Goal: Task Accomplishment & Management: Complete application form

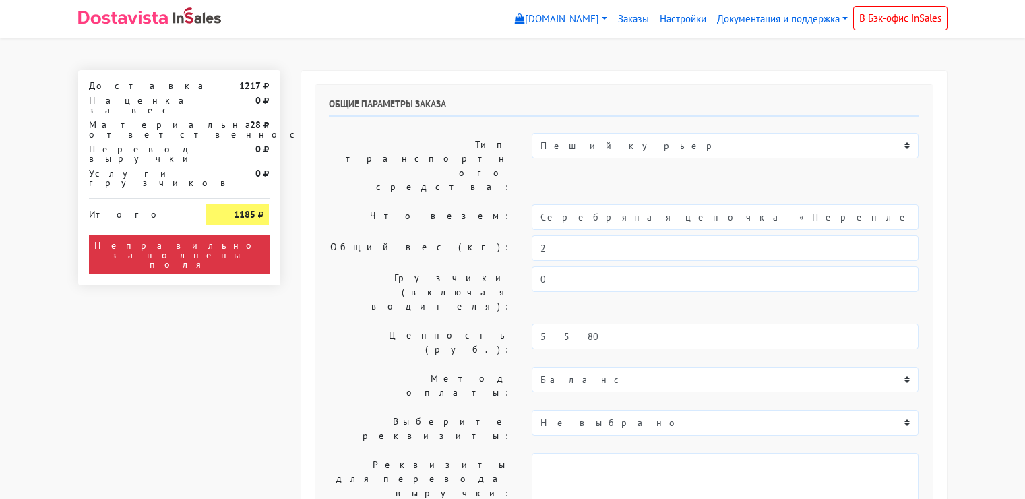
select select "11:00"
select select "20:00"
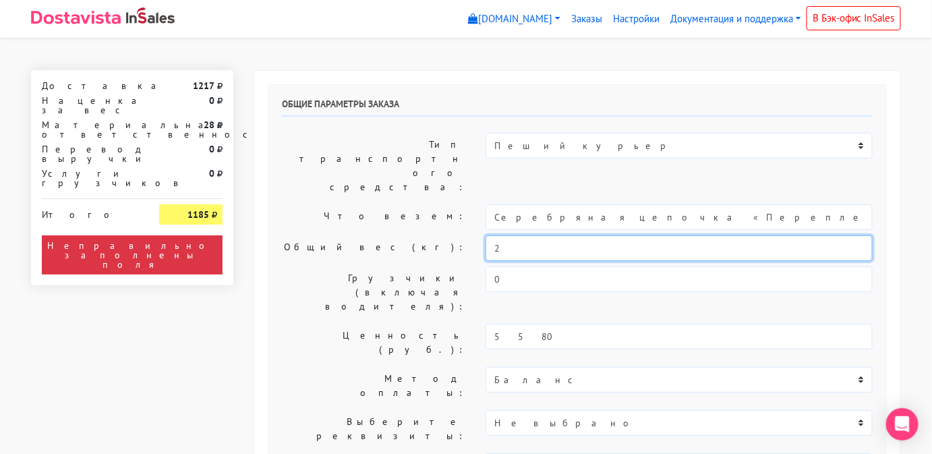
click at [570, 235] on input "2" at bounding box center [678, 248] width 387 height 26
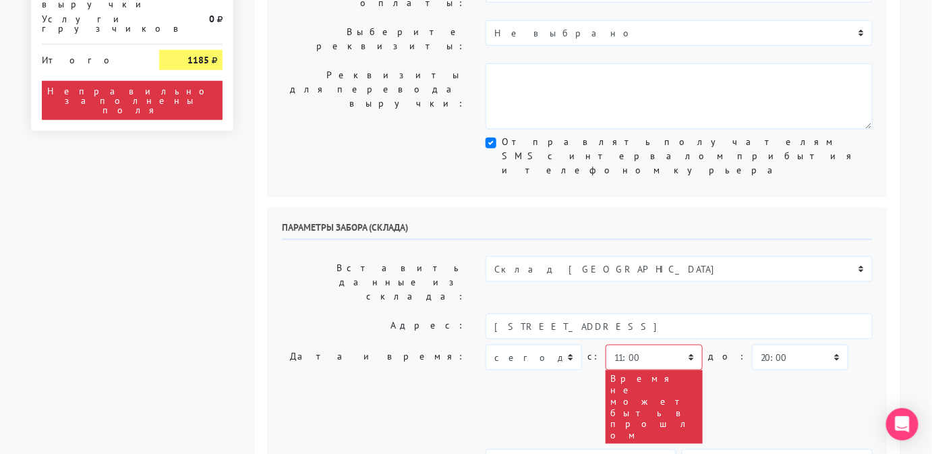
scroll to position [390, 0]
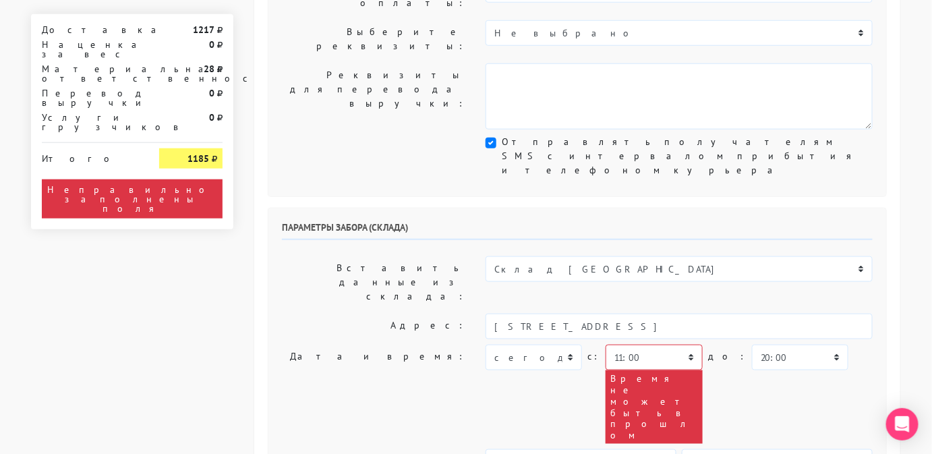
type input "0,5"
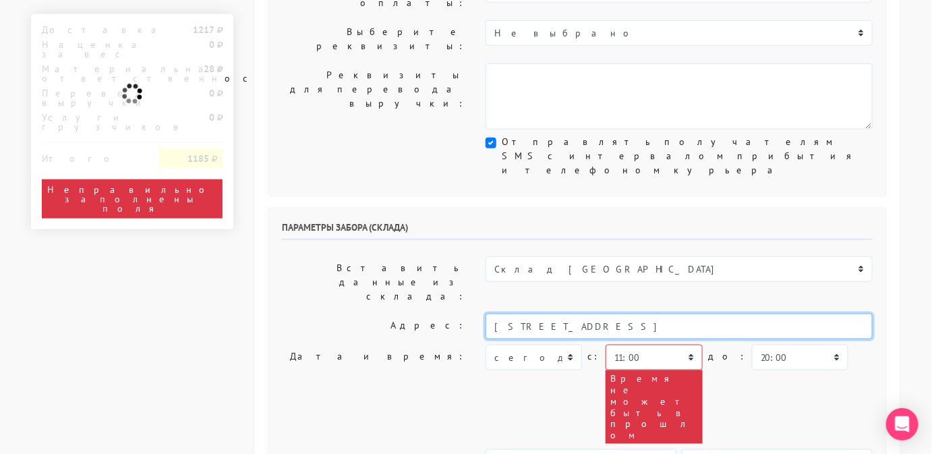
click at [701, 313] on input "[STREET_ADDRESS]" at bounding box center [678, 326] width 387 height 26
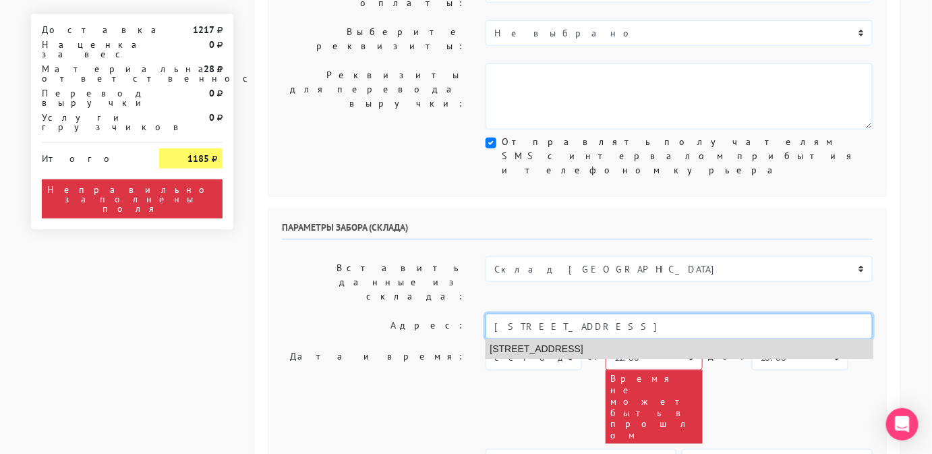
click at [545, 340] on li "[STREET_ADDRESS]" at bounding box center [679, 349] width 386 height 18
type input "[STREET_ADDRESS]"
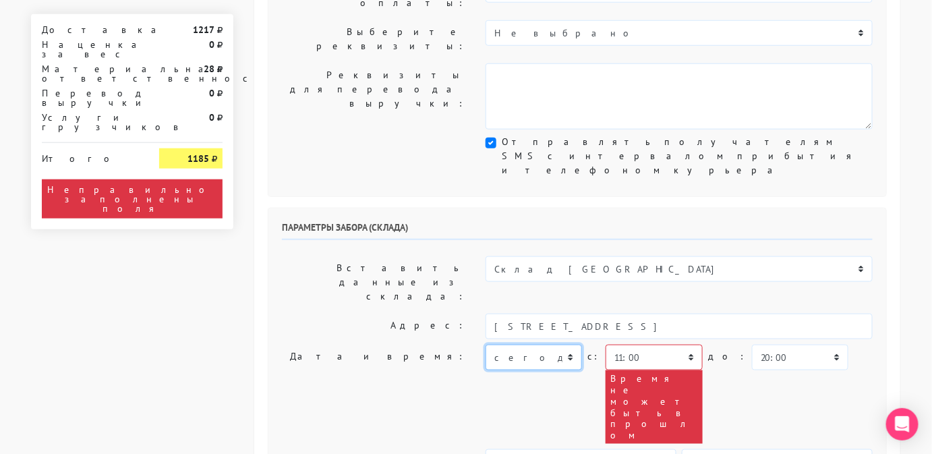
click at [524, 344] on select "[DATE] [DATE] [DATE] [DATE] [DATE] [DATE] [DATE] [DATE] [DATE]" at bounding box center [533, 357] width 96 height 26
select select "[DATE]"
click at [485, 344] on select "[DATE] [DATE] [DATE] [DATE] [DATE] [DATE] [DATE] [DATE] [DATE]" at bounding box center [533, 357] width 96 height 26
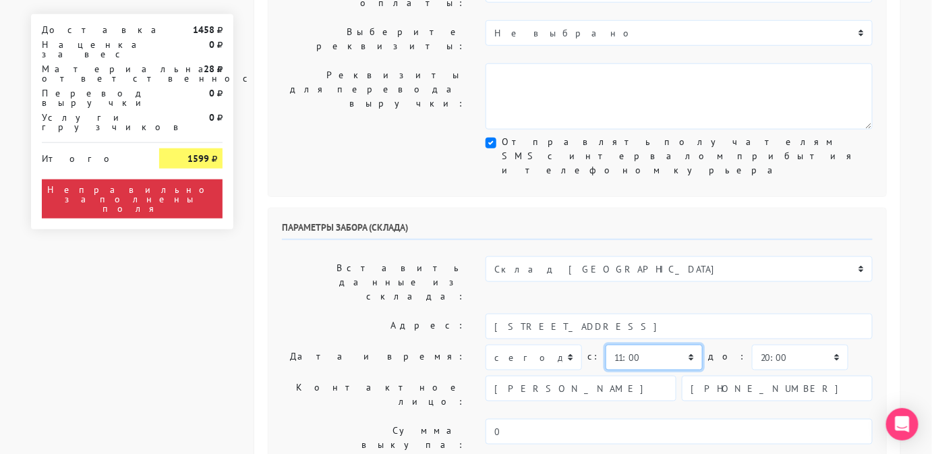
click at [644, 344] on select "00:00 00:30 01:00 01:30 02:00 02:30 03:00 03:30 04:00 04:30 05:00 05:30 06:00 0…" at bounding box center [653, 357] width 96 height 26
click at [605, 344] on select "00:00 00:30 01:00 01:30 02:00 02:30 03:00 03:30 04:00 04:30 05:00 05:30 06:00 0…" at bounding box center [653, 357] width 96 height 26
click at [762, 344] on select "00:00 00:30 01:00 01:30 02:00 02:30 03:00 03:30 04:00 04:30 05:00 05:30 06:00 0…" at bounding box center [800, 357] width 96 height 26
select select "15:00"
click at [752, 344] on select "00:00 00:30 01:00 01:30 02:00 02:30 03:00 03:30 04:00 04:30 05:00 05:30 06:00 0…" at bounding box center [800, 357] width 96 height 26
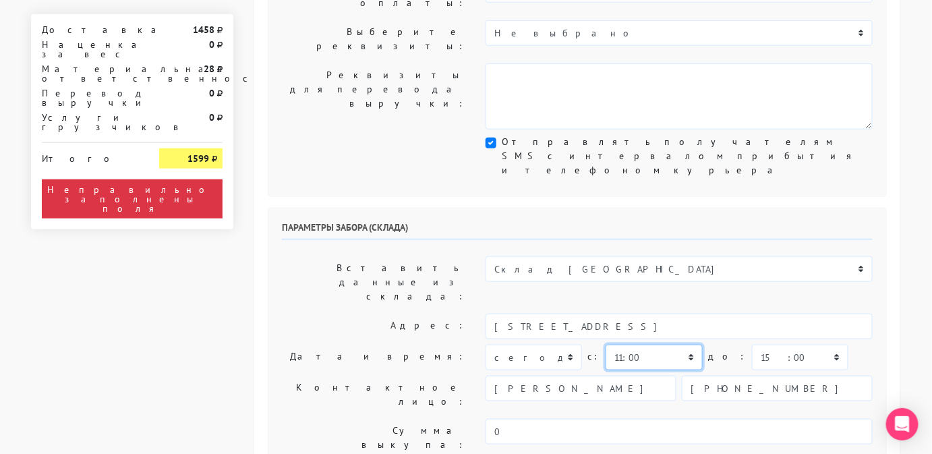
click at [639, 344] on select "00:00 00:30 01:00 01:30 02:00 02:30 03:00 03:30 04:00 04:30 05:00 05:30 06:00 0…" at bounding box center [653, 357] width 96 height 26
click at [553, 375] on input "[PERSON_NAME]" at bounding box center [580, 388] width 191 height 26
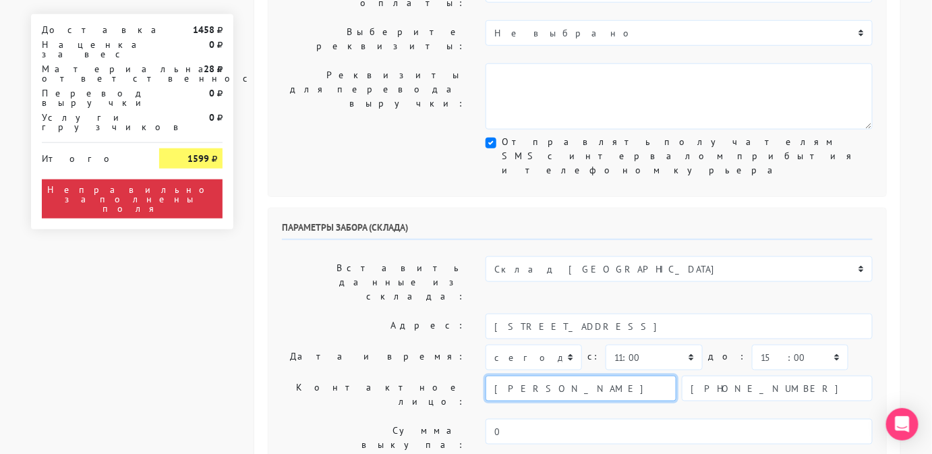
click at [553, 375] on input "[PERSON_NAME]" at bounding box center [580, 388] width 191 height 26
type input "менеджер"
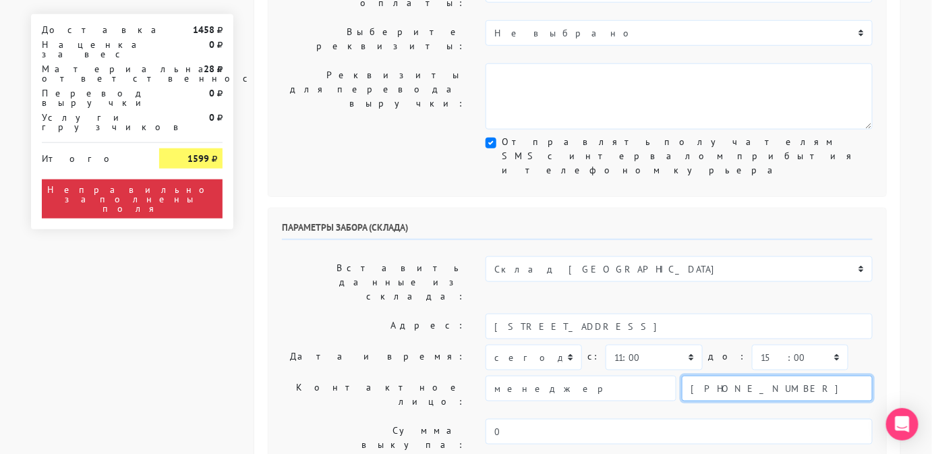
click at [802, 375] on input "[PHONE_NUMBER]" at bounding box center [777, 388] width 191 height 26
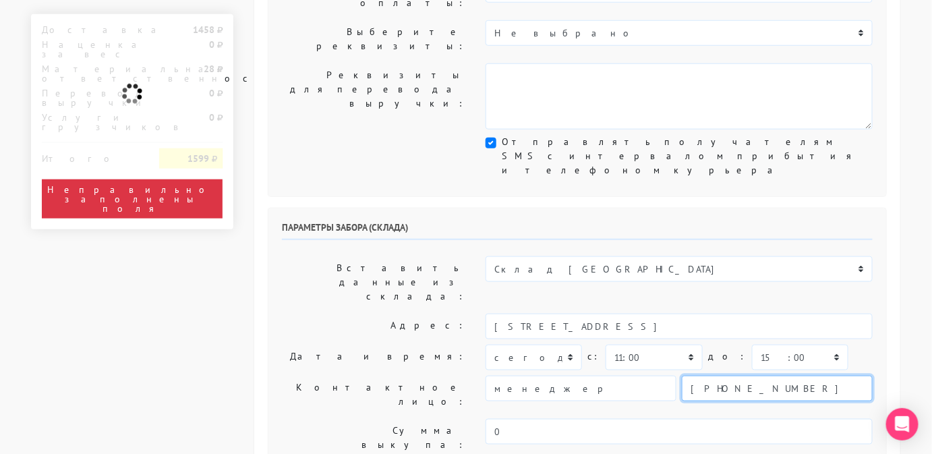
click at [802, 375] on input "[PHONE_NUMBER]" at bounding box center [777, 388] width 191 height 26
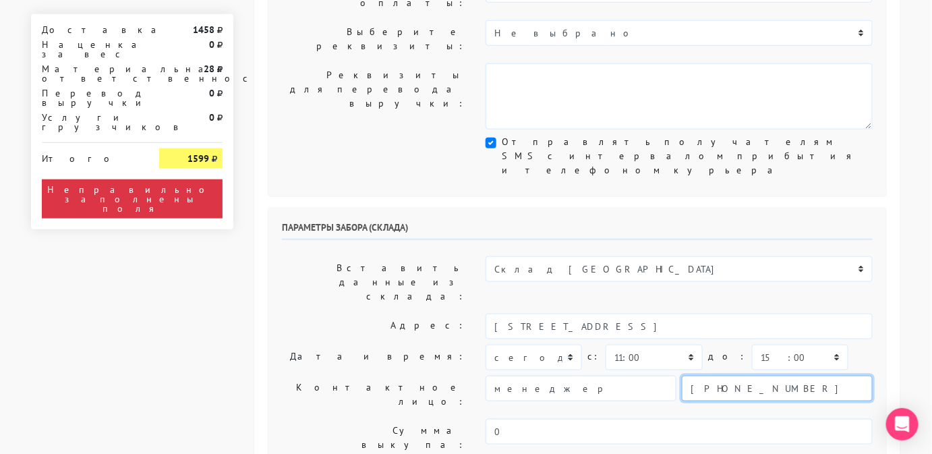
click at [802, 375] on input "[PHONE_NUMBER]" at bounding box center [777, 388] width 191 height 26
click at [802, 375] on input "text" at bounding box center [777, 388] width 191 height 26
type input "9234443831"
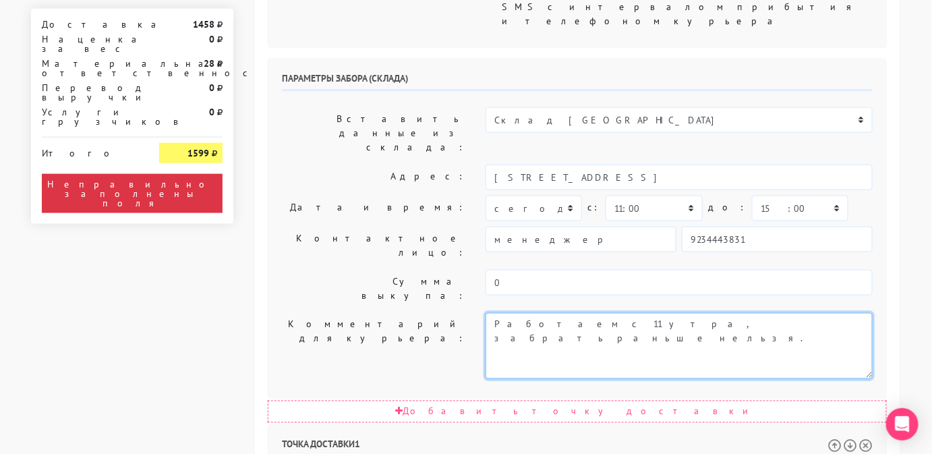
scroll to position [538, 0]
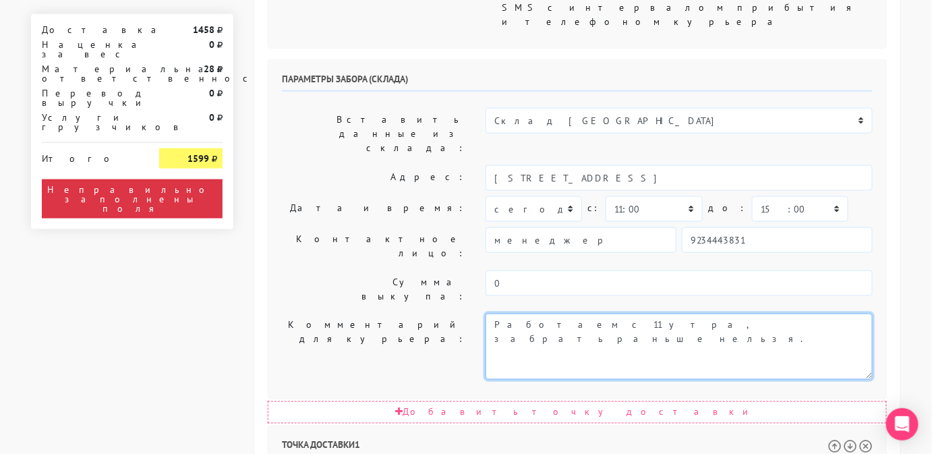
click at [724, 313] on textarea "Работаем с 11 утра, забрать раньше нельзя." at bounding box center [678, 346] width 387 height 66
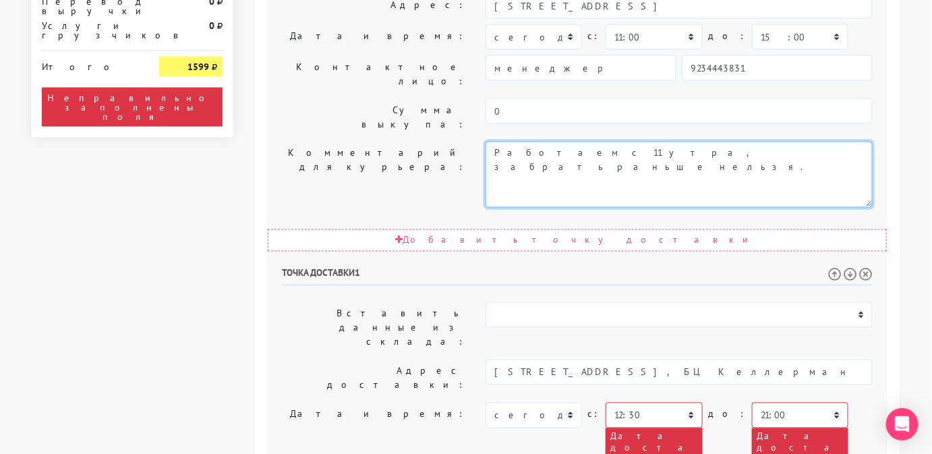
scroll to position [712, 0]
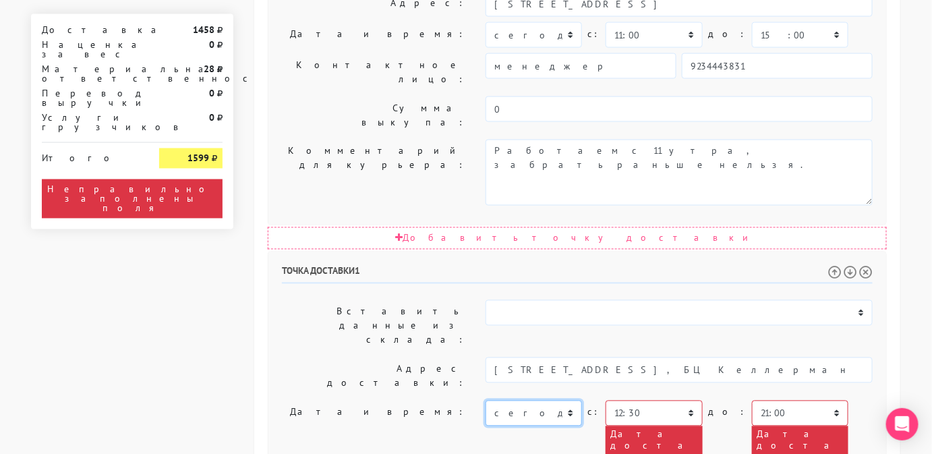
click at [543, 400] on select "[DATE] [DATE] [DATE] [DATE] [DATE] [DATE] [DATE] [DATE] [DATE] [DATE] [DATE] [D…" at bounding box center [533, 413] width 96 height 26
select select "[DATE]"
click at [485, 400] on select "[DATE] [DATE] [DATE] [DATE] [DATE] [DATE] [DATE] [DATE] [DATE] [DATE] [DATE] [D…" at bounding box center [533, 413] width 96 height 26
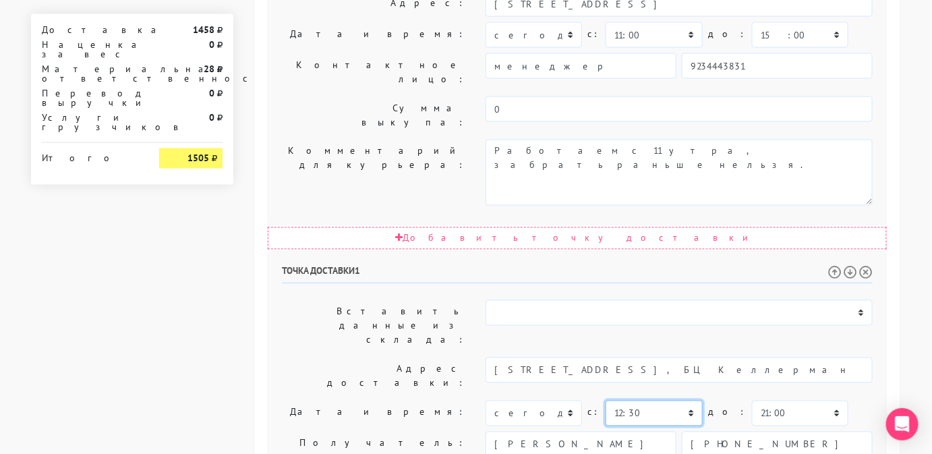
click at [647, 400] on select "00:00 00:30 01:00 01:30 02:00 02:30 03:00 03:30 04:00 04:30 05:00 05:30 06:00 0…" at bounding box center [653, 413] width 96 height 26
select select "12:00"
click at [605, 400] on select "00:00 00:30 01:00 01:30 02:00 02:30 03:00 03:30 04:00 04:30 05:00 05:30 06:00 0…" at bounding box center [653, 413] width 96 height 26
click at [773, 400] on select "00:00 00:30 01:00 01:30 02:00 02:30 03:00 03:30 04:00 04:30 05:00 05:30 06:00 0…" at bounding box center [800, 413] width 96 height 26
select select "16:00"
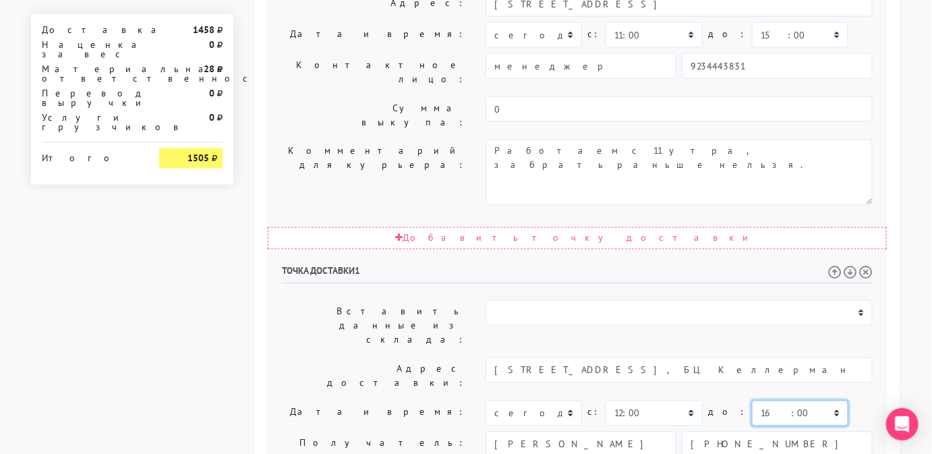
click at [752, 400] on select "00:00 00:30 01:00 01:30 02:00 02:30 03:00 03:30 04:00 04:30 05:00 05:30 06:00 0…" at bounding box center [800, 413] width 96 height 26
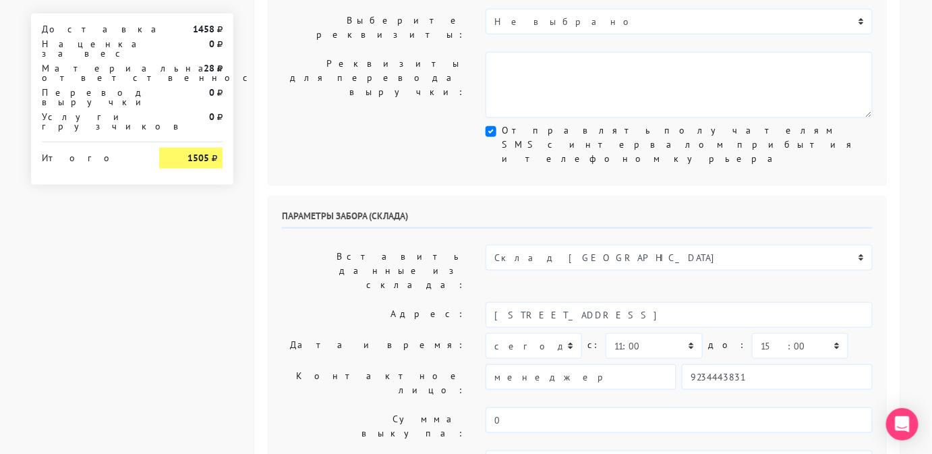
scroll to position [400, 0]
click at [762, 334] on select "00:00 00:30 01:00 01:30 02:00 02:30 03:00 03:30 04:00 04:30 05:00 05:30 06:00 0…" at bounding box center [800, 347] width 96 height 26
select select "12:00"
click at [752, 334] on select "00:00 00:30 01:00 01:30 02:00 02:30 03:00 03:30 04:00 04:30 05:00 05:30 06:00 0…" at bounding box center [800, 347] width 96 height 26
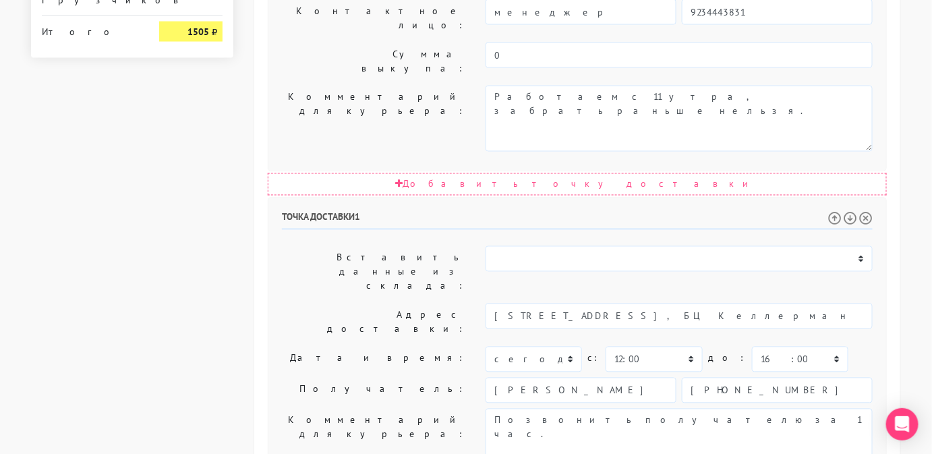
scroll to position [766, 0]
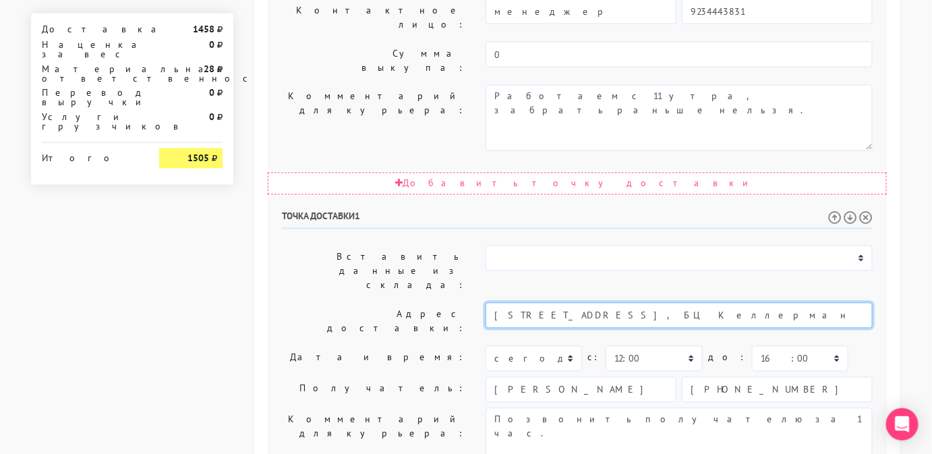
click at [758, 303] on input "[STREET_ADDRESS], БЦ Келлерман" at bounding box center [678, 316] width 387 height 26
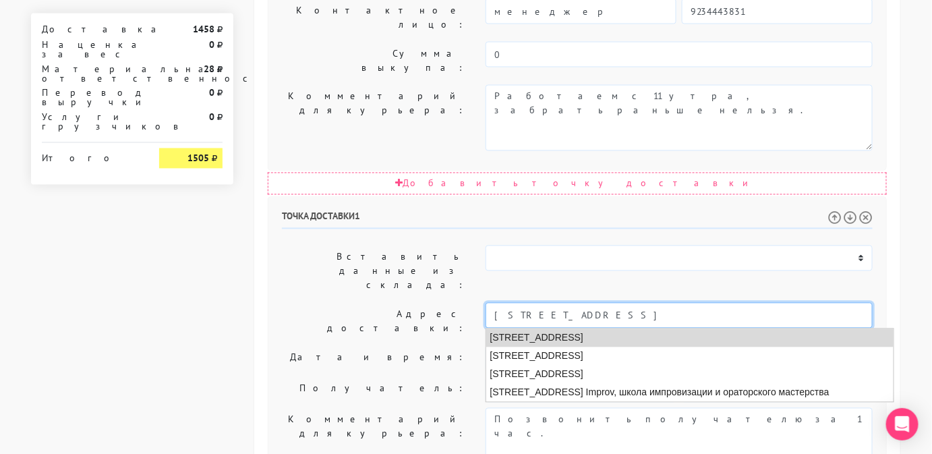
click at [712, 329] on li "[STREET_ADDRESS]" at bounding box center [689, 338] width 407 height 18
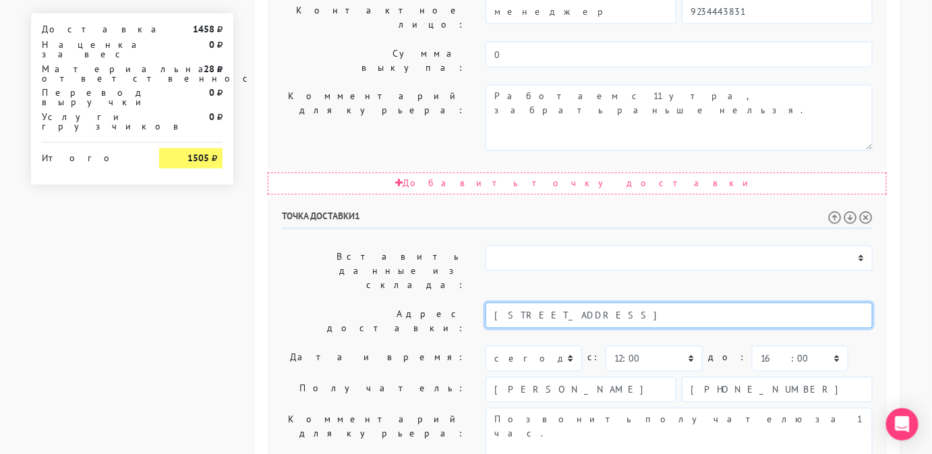
type input "[STREET_ADDRESS]"
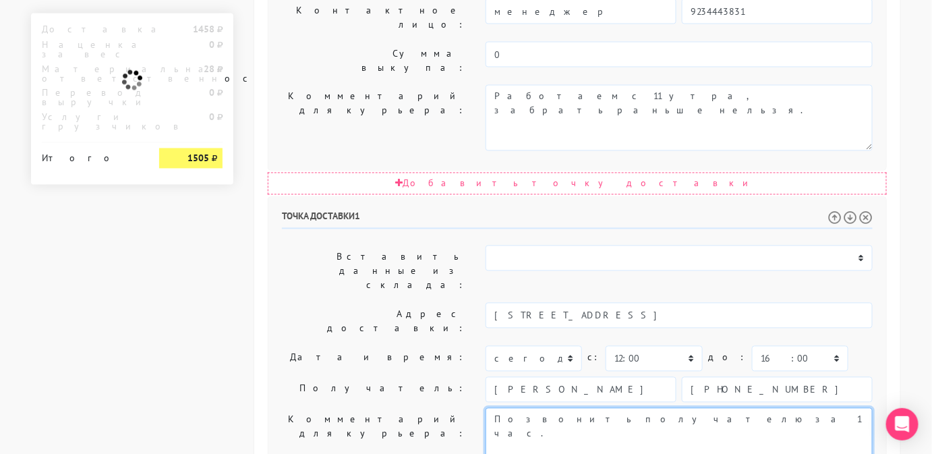
click at [673, 408] on textarea "Позвонить получателю за 1 час." at bounding box center [678, 441] width 387 height 66
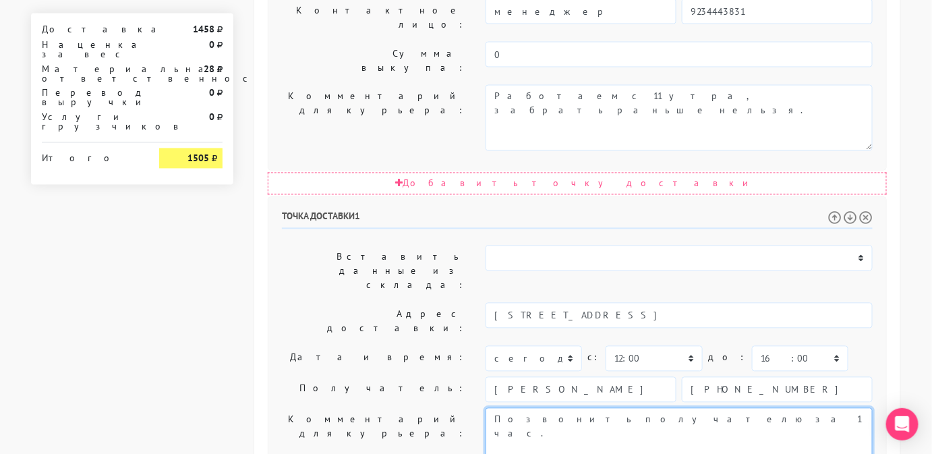
paste textarea "[STREET_ADDRESS], БЦ Келлерман"
type textarea "Позвонить получателю за 1 час. [STREET_ADDRESS], БЦ Келлерман"
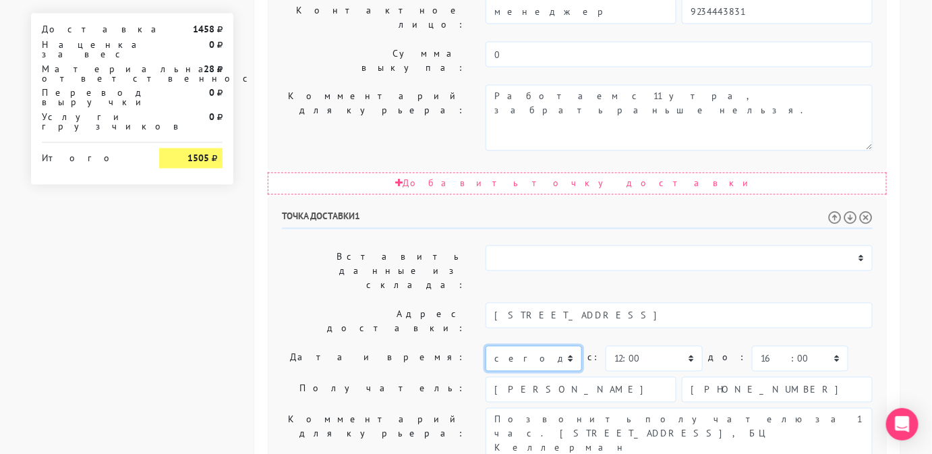
click at [549, 346] on select "[DATE] [DATE] [DATE] [DATE] [DATE] [DATE] [DATE] [DATE] [DATE] [DATE] [DATE] [D…" at bounding box center [533, 359] width 96 height 26
click at [485, 346] on select "[DATE] [DATE] [DATE] [DATE] [DATE] [DATE] [DATE] [DATE] [DATE] [DATE] [DATE] [D…" at bounding box center [533, 359] width 96 height 26
click at [545, 346] on select "[DATE] [DATE] [DATE] [DATE] [DATE] [DATE] [DATE] [DATE] [DATE] [DATE] [DATE] [D…" at bounding box center [533, 359] width 96 height 26
click at [485, 346] on select "[DATE] [DATE] [DATE] [DATE] [DATE] [DATE] [DATE] [DATE] [DATE] [DATE] [DATE] [D…" at bounding box center [533, 359] width 96 height 26
click at [546, 346] on select "[DATE] [DATE] [DATE] [DATE] [DATE] [DATE] [DATE] [DATE] [DATE] [DATE] [DATE] [D…" at bounding box center [533, 359] width 96 height 26
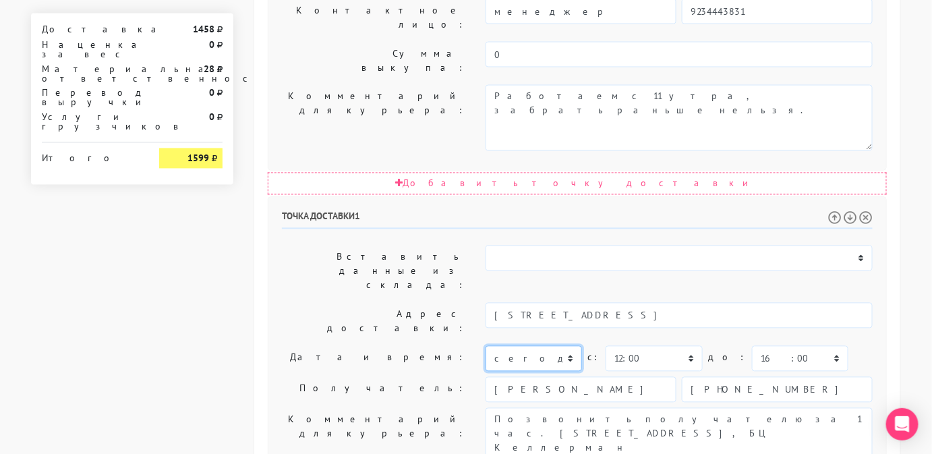
select select "[DATE]"
click at [485, 346] on select "[DATE] [DATE] [DATE] [DATE] [DATE] [DATE] [DATE] [DATE] [DATE] [DATE] [DATE] [D…" at bounding box center [533, 359] width 96 height 26
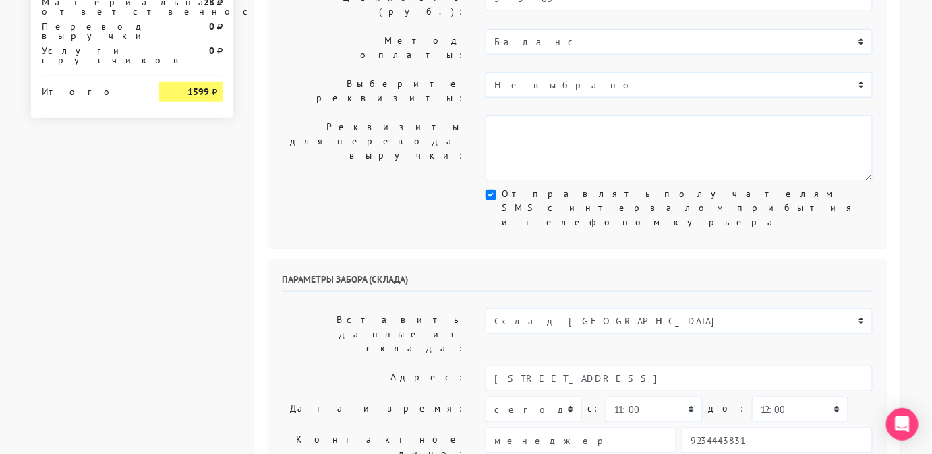
scroll to position [338, 0]
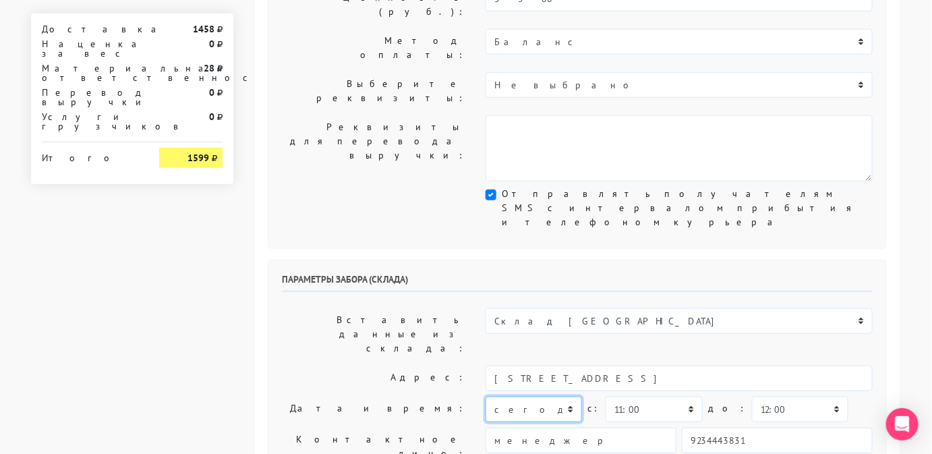
click at [538, 396] on select "[DATE] [DATE] [DATE] [DATE] [DATE] [DATE] [DATE] [DATE] [DATE]" at bounding box center [533, 409] width 96 height 26
click at [485, 396] on select "[DATE] [DATE] [DATE] [DATE] [DATE] [DATE] [DATE] [DATE] [DATE]" at bounding box center [533, 409] width 96 height 26
click at [546, 396] on select "[DATE] [DATE] [DATE] [DATE] [DATE] [DATE] [DATE] [DATE] [DATE]" at bounding box center [533, 409] width 96 height 26
select select "[DATE]"
click at [485, 396] on select "[DATE] [DATE] [DATE] [DATE] [DATE] [DATE] [DATE] [DATE] [DATE]" at bounding box center [533, 409] width 96 height 26
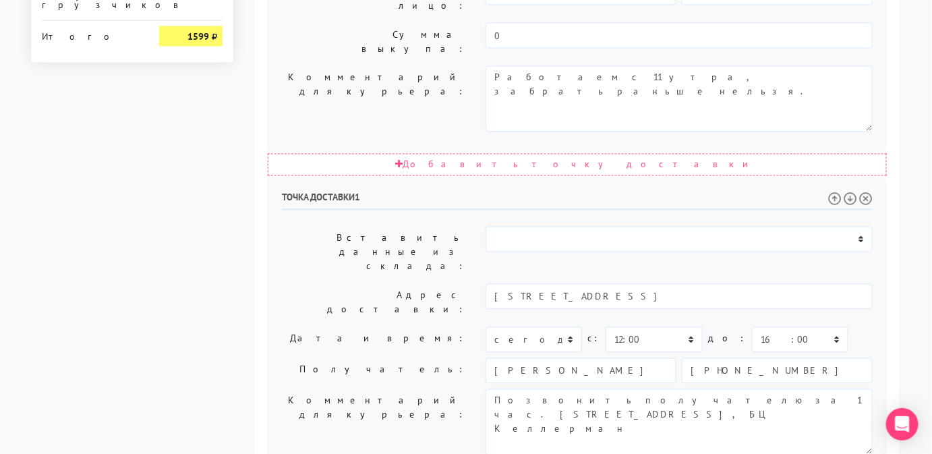
scroll to position [785, 0]
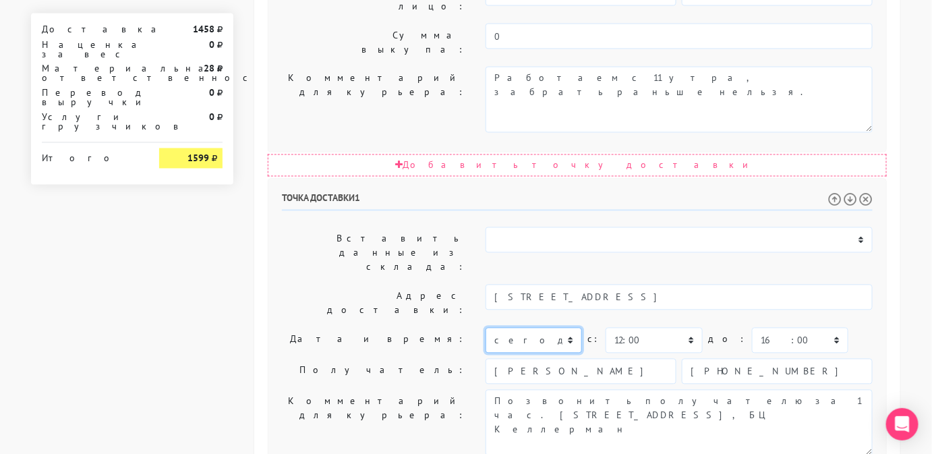
click at [544, 328] on select "[DATE] [DATE] [DATE] [DATE] [DATE] [DATE] [DATE] [DATE] [DATE] [DATE] [DATE] [D…" at bounding box center [533, 341] width 96 height 26
select select "[DATE]"
click at [485, 328] on select "[DATE] [DATE] [DATE] [DATE] [DATE] [DATE] [DATE] [DATE] [DATE] [DATE] [DATE] [D…" at bounding box center [533, 341] width 96 height 26
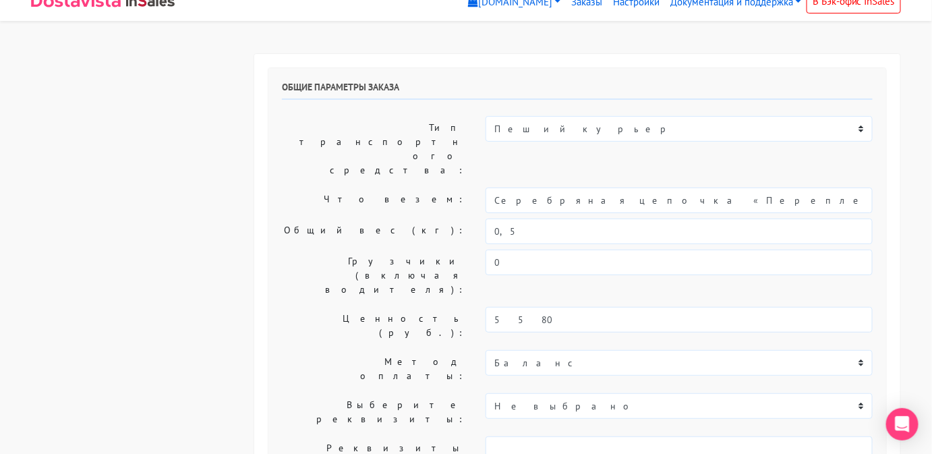
scroll to position [0, 0]
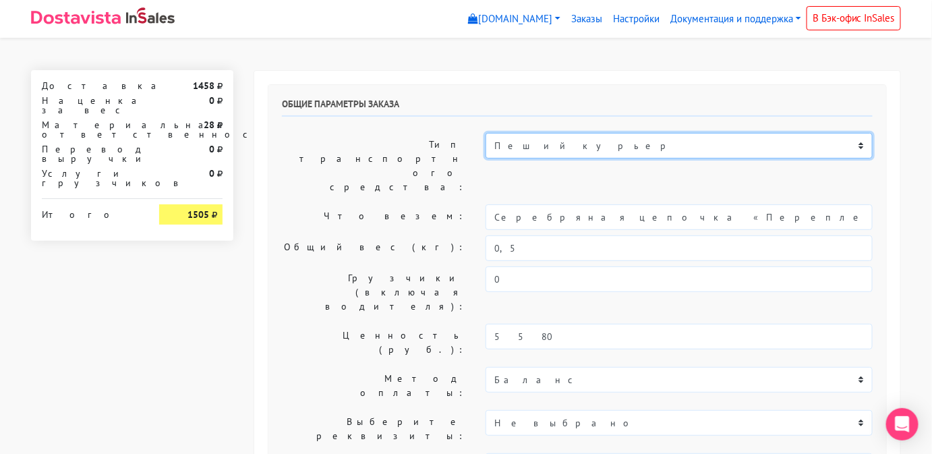
click at [557, 152] on select "Пеший курьер Легковой автомобиль Каблук (до 700 кг) Микроавтобус / портер (до […" at bounding box center [678, 146] width 387 height 26
click at [485, 133] on select "Пеший курьер Легковой автомобиль Каблук (до 700 кг) Микроавтобус / портер (до […" at bounding box center [678, 146] width 387 height 26
click at [576, 144] on select "Пеший курьер Легковой автомобиль Каблук (до 700 кг) Микроавтобус / портер (до […" at bounding box center [678, 146] width 387 height 26
click at [485, 133] on select "Пеший курьер Легковой автомобиль Каблук (до 700 кг) Микроавтобус / портер (до […" at bounding box center [678, 146] width 387 height 26
click at [580, 151] on select "Пеший курьер Легковой автомобиль Каблук (до 700 кг) Микроавтобус / портер (до […" at bounding box center [678, 146] width 387 height 26
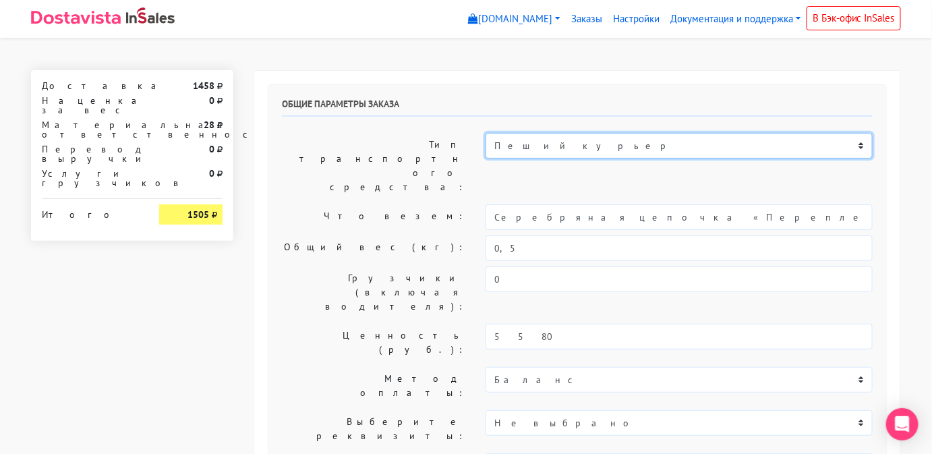
click at [565, 151] on select "Пеший курьер Легковой автомобиль Каблук (до 700 кг) Микроавтобус / портер (до […" at bounding box center [678, 146] width 387 height 26
click at [485, 133] on select "Пеший курьер Легковой автомобиль Каблук (до 700 кг) Микроавтобус / портер (до […" at bounding box center [678, 146] width 387 height 26
click at [558, 140] on select "Пеший курьер Легковой автомобиль Каблук (до 700 кг) Микроавтобус / портер (до […" at bounding box center [678, 146] width 387 height 26
select select "6"
click at [485, 133] on select "Пеший курьер Легковой автомобиль Каблук (до 700 кг) Микроавтобус / портер (до […" at bounding box center [678, 146] width 387 height 26
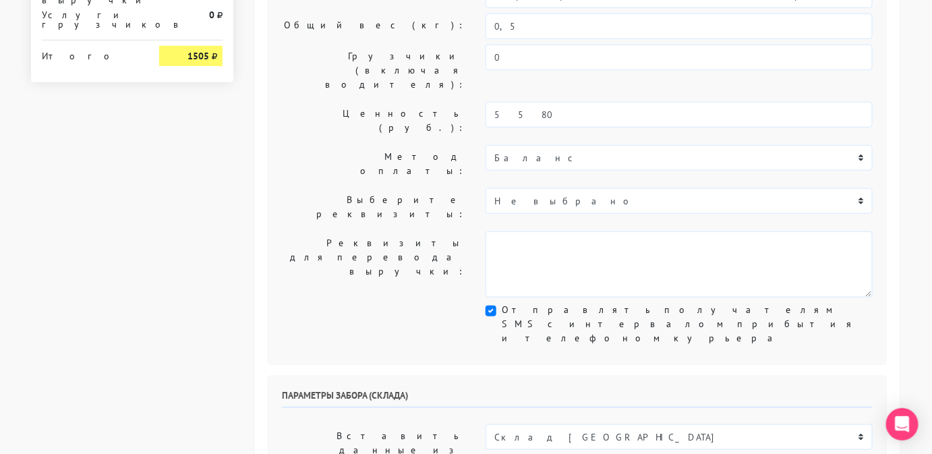
scroll to position [225, 0]
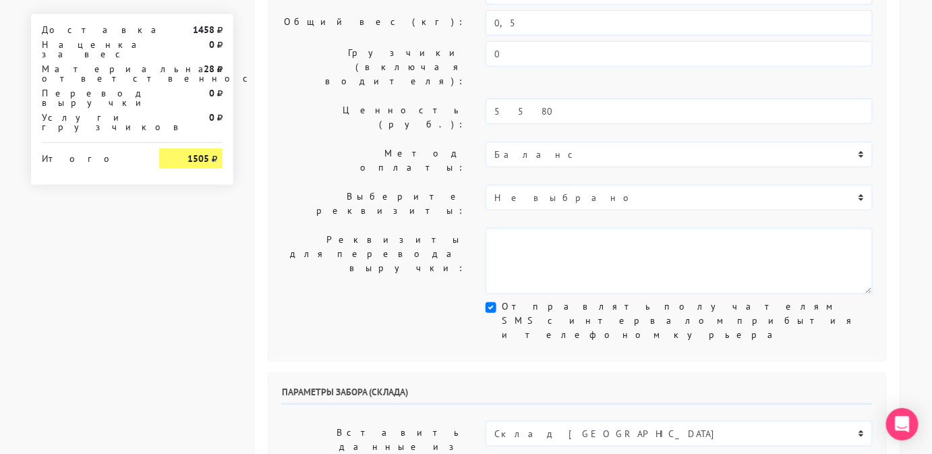
click at [502, 299] on label "Отправлять получателям SMS с интервалом прибытия и телефоном курьера" at bounding box center [687, 320] width 371 height 42
click at [502, 299] on input "Отправлять получателям SMS с интервалом прибытия и телефоном курьера" at bounding box center [506, 303] width 9 height 9
click at [502, 299] on label "Отправлять получателям SMS с интервалом прибытия и телефоном курьера" at bounding box center [687, 320] width 371 height 42
click at [502, 299] on input "Отправлять получателям SMS с интервалом прибытия и телефоном курьера" at bounding box center [506, 303] width 9 height 9
checkbox input "true"
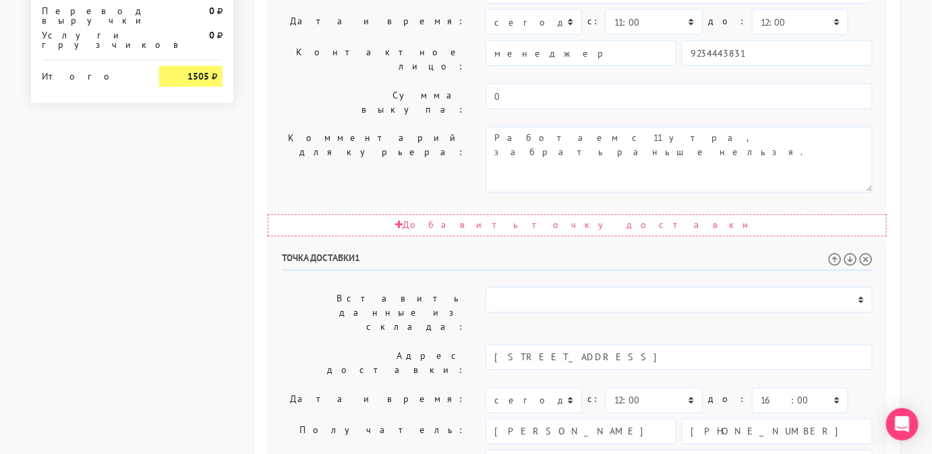
scroll to position [740, 0]
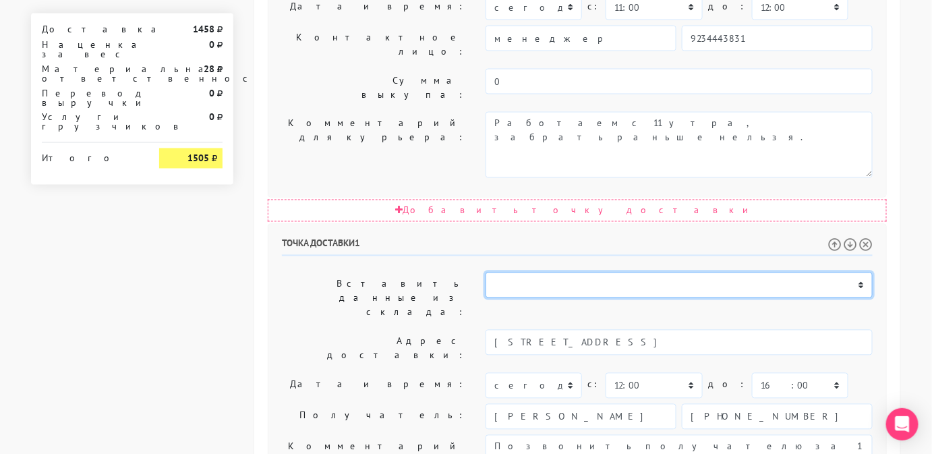
click at [516, 272] on select "Склад [GEOGRAPHIC_DATA] Склад [GEOGRAPHIC_DATA] [GEOGRAPHIC_DATA][PERSON_NAME] …" at bounding box center [678, 285] width 387 height 26
select select "913"
click at [485, 272] on select "Склад [GEOGRAPHIC_DATA] Склад [GEOGRAPHIC_DATA] [GEOGRAPHIC_DATA][PERSON_NAME] …" at bounding box center [678, 285] width 387 height 26
type input "[STREET_ADDRESS]"
select select "11:00"
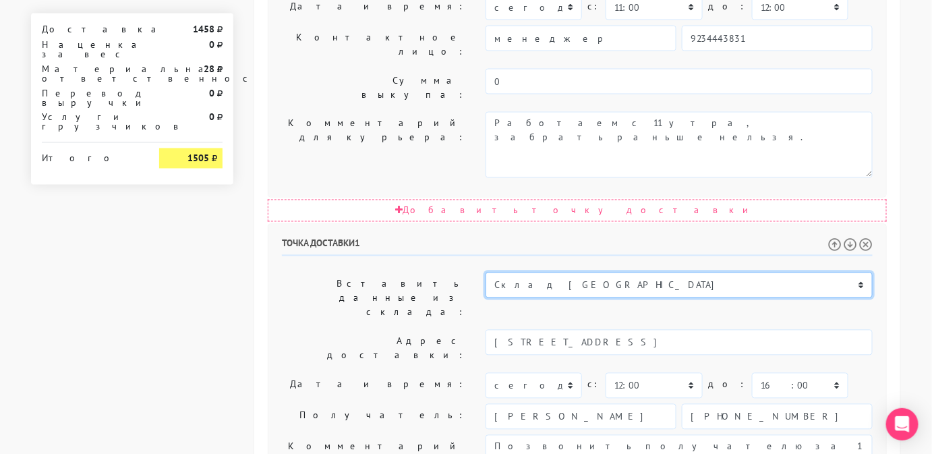
select select "20:00"
type input "[PERSON_NAME]"
type input "[PHONE_NUMBER]"
type textarea "Работаем с 11 утра, забрать раньше нельзя."
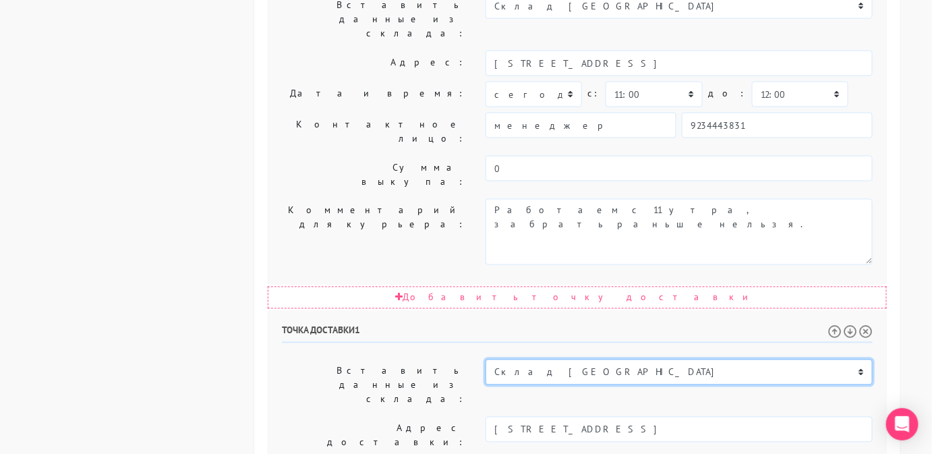
scroll to position [654, 0]
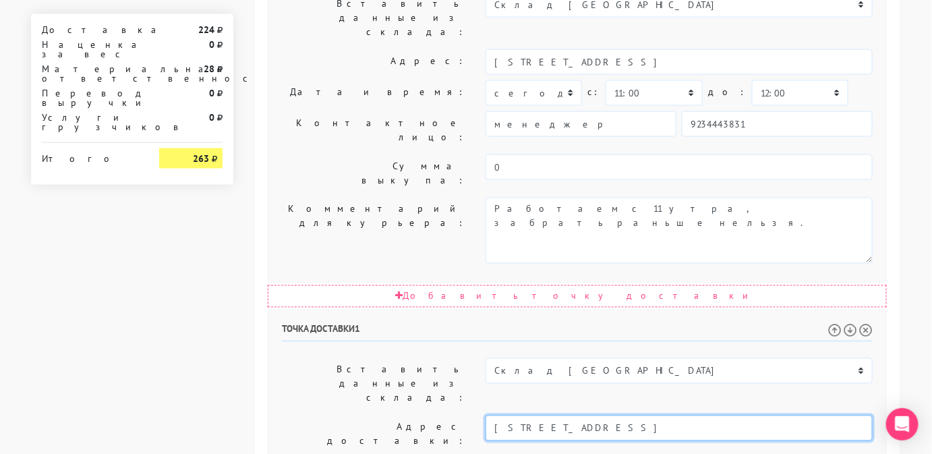
click at [560, 415] on input "[STREET_ADDRESS]" at bounding box center [678, 428] width 387 height 26
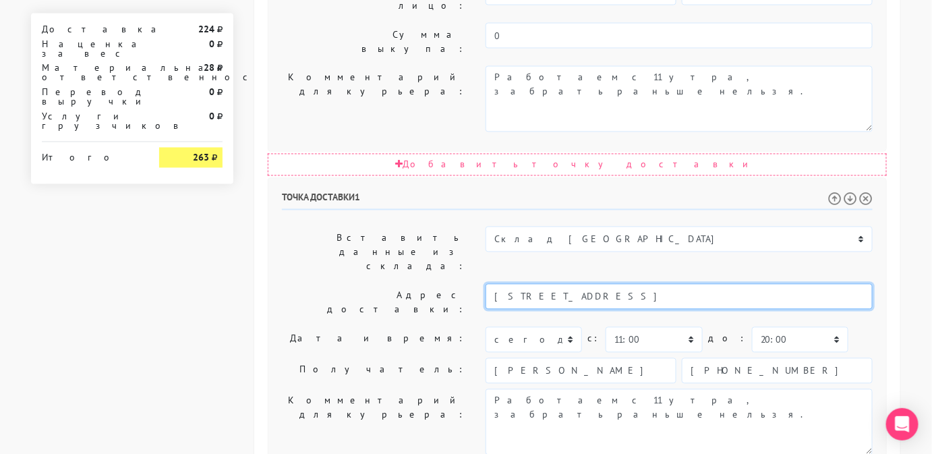
paste input "[PHONE_NUMBER]"
type input "+"
click at [543, 284] on input "[STREET_ADDRESS]" at bounding box center [678, 297] width 387 height 26
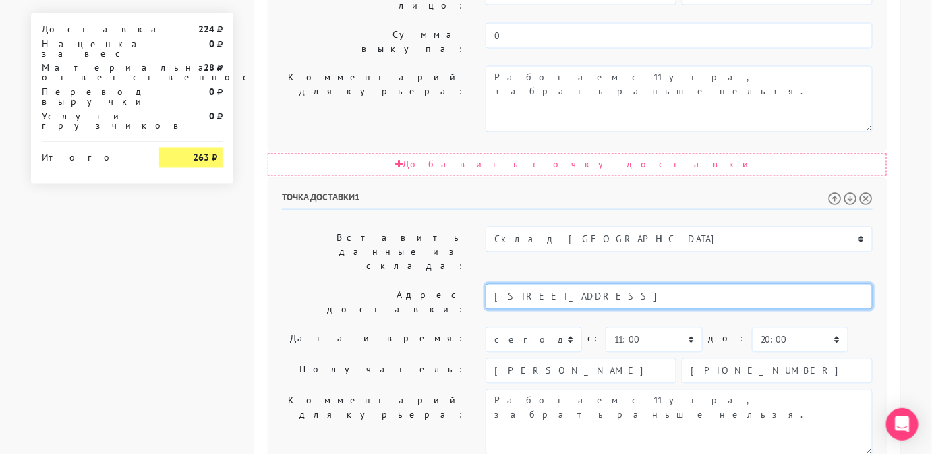
type input "[STREET_ADDRESS]"
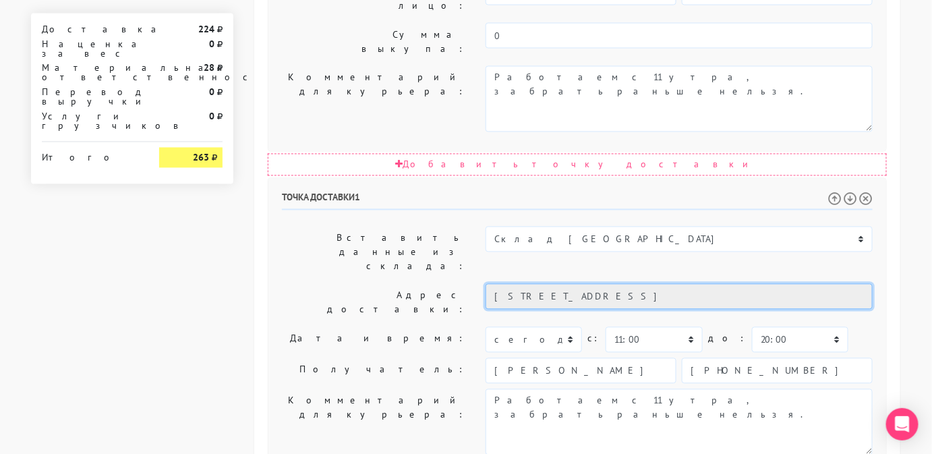
click at [543, 284] on input "[STREET_ADDRESS]" at bounding box center [678, 297] width 387 height 26
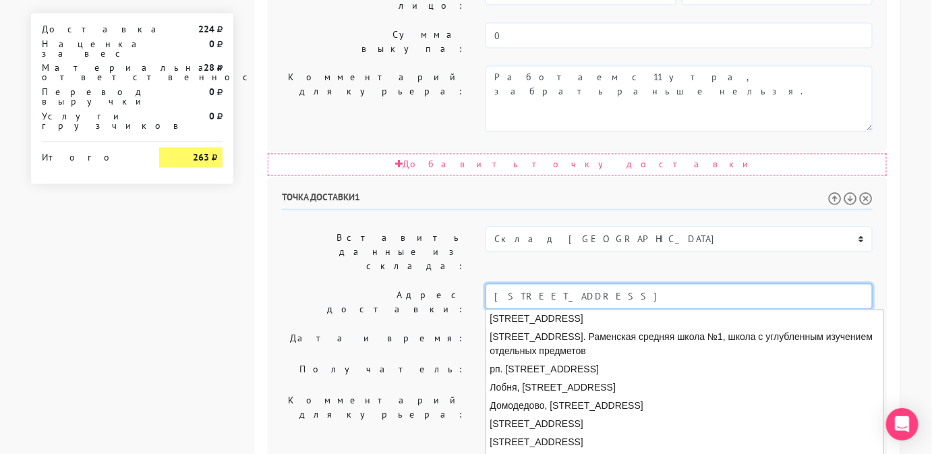
click at [543, 284] on input "[STREET_ADDRESS]" at bounding box center [678, 297] width 387 height 26
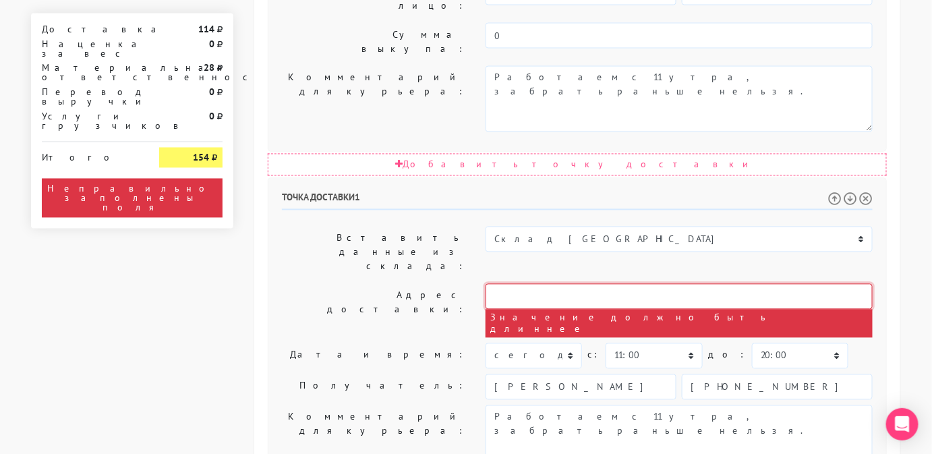
paste input "[STREET_ADDRESS], БЦ Келлерман"
click at [508, 284] on input "[STREET_ADDRESS]" at bounding box center [678, 297] width 387 height 26
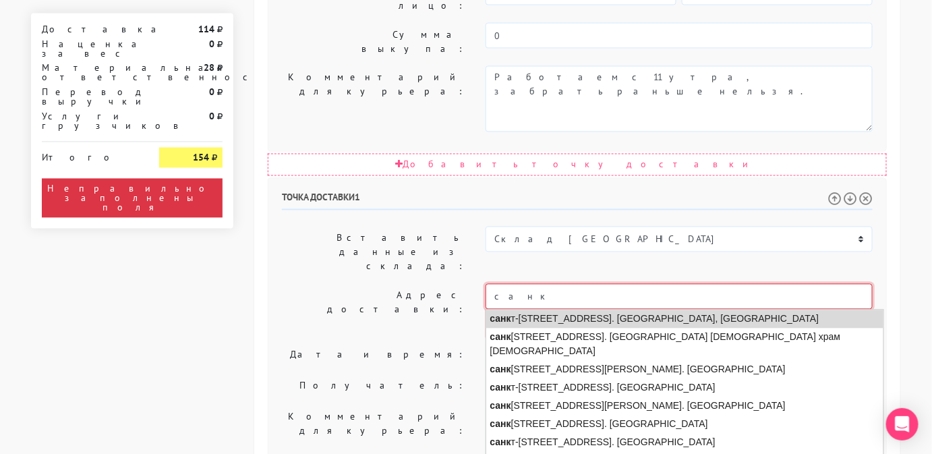
click at [534, 310] on li "санк т-[STREET_ADDRESS]. [GEOGRAPHIC_DATA], [GEOGRAPHIC_DATA]" at bounding box center [684, 319] width 397 height 18
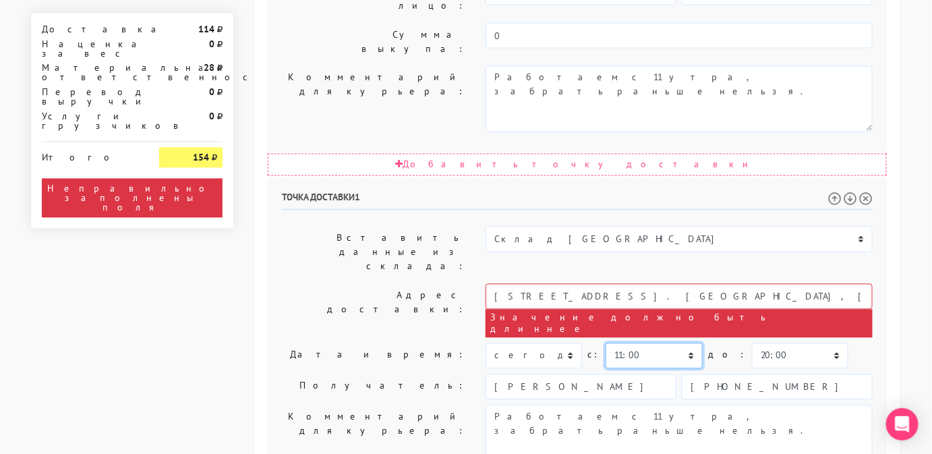
click at [648, 343] on select "00:00 00:30 01:00 01:30 02:00 02:30 03:00 03:30 04:00 04:30 05:00 05:30 06:00 0…" at bounding box center [653, 356] width 96 height 26
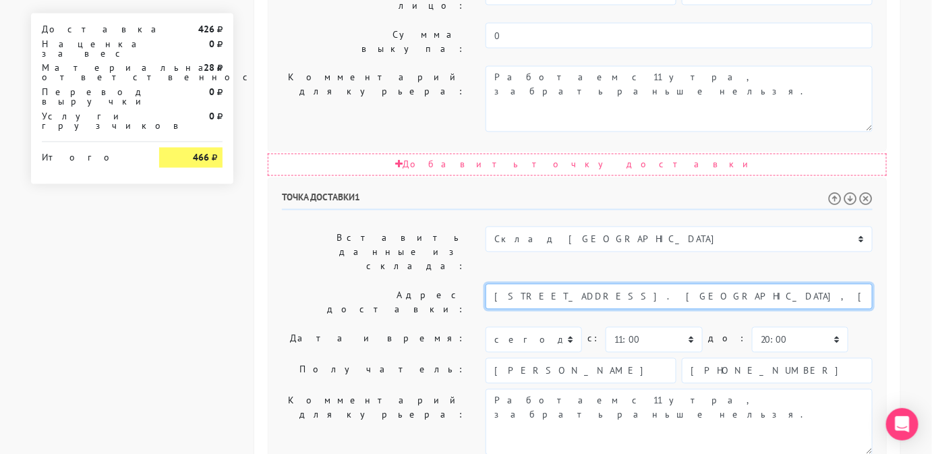
click at [789, 284] on input "[STREET_ADDRESS]. [GEOGRAPHIC_DATA], [GEOGRAPHIC_DATA]" at bounding box center [678, 297] width 387 height 26
click at [814, 284] on input "[STREET_ADDRESS]. [GEOGRAPHIC_DATA], [GEOGRAPHIC_DATA]" at bounding box center [678, 297] width 387 height 26
paste input "[STREET_ADDRESS], БЦ Келлерман"
type input "[STREET_ADDRESS], БЦ Келлерман"
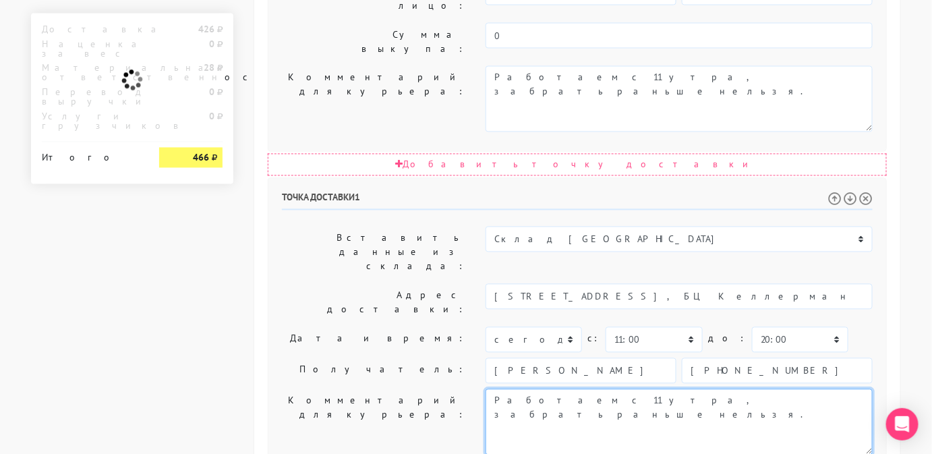
click at [710, 389] on textarea "Позвонить получателю за 1 час." at bounding box center [678, 422] width 387 height 66
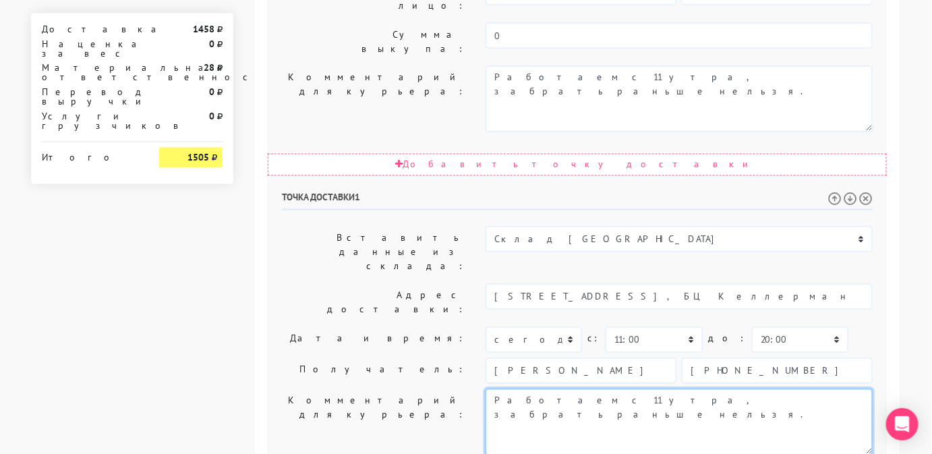
paste textarea "[STREET_ADDRESS], БЦ Келлерман"
type textarea "Работаем с 11 утра, забрать раньше нельзя. [STREET_ADDRESS], БЦ Келлерман"
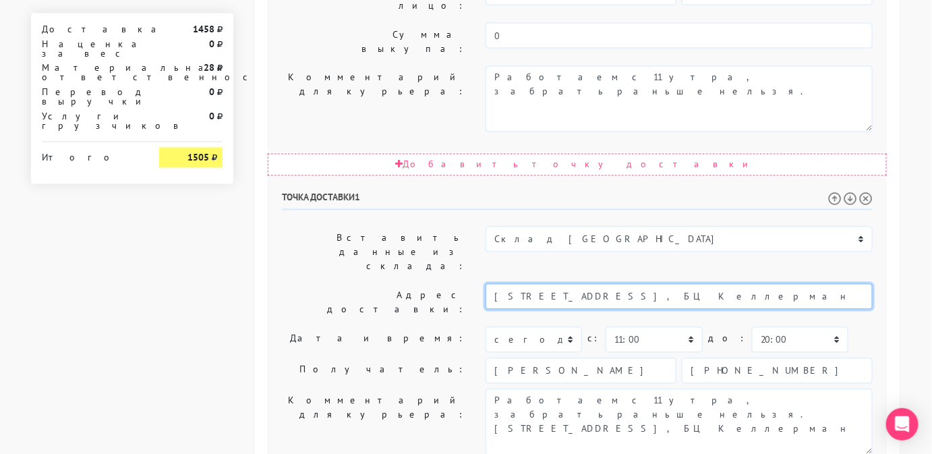
click at [744, 284] on input "[STREET_ADDRESS], БЦ Келлерман" at bounding box center [678, 297] width 387 height 26
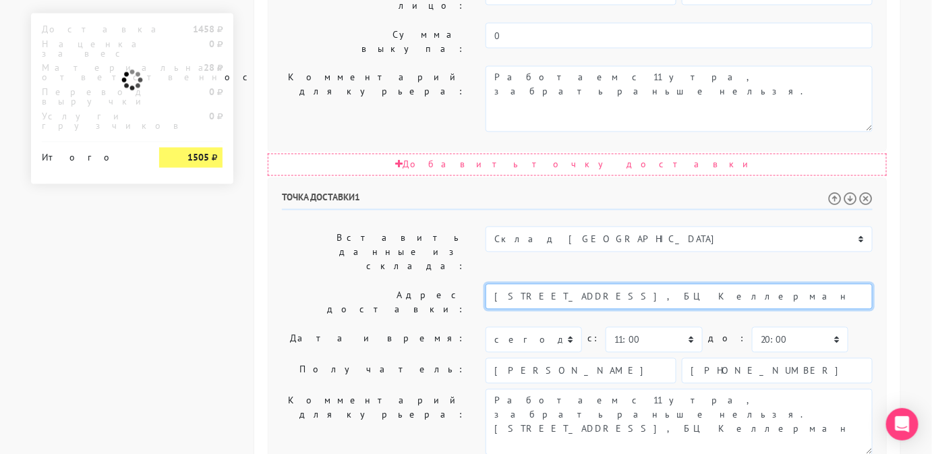
click at [744, 284] on input "[STREET_ADDRESS], БЦ Келлерман" at bounding box center [678, 297] width 387 height 26
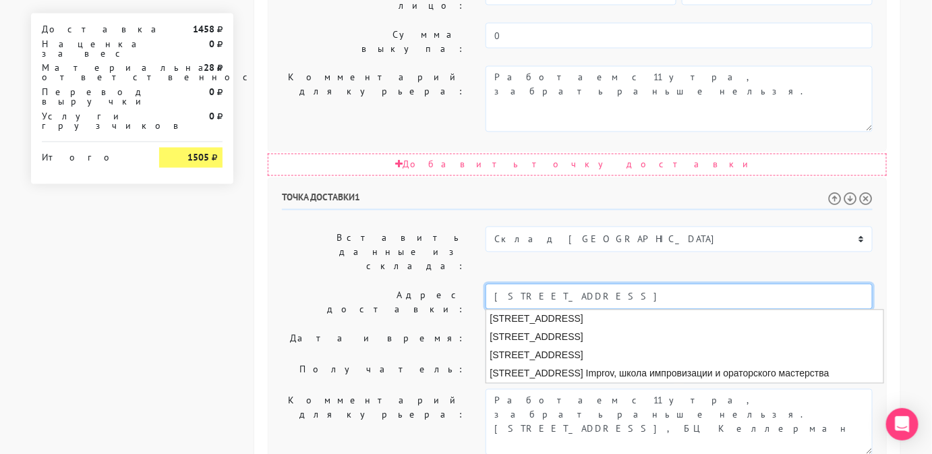
click at [698, 284] on input "[STREET_ADDRESS]" at bounding box center [678, 297] width 387 height 26
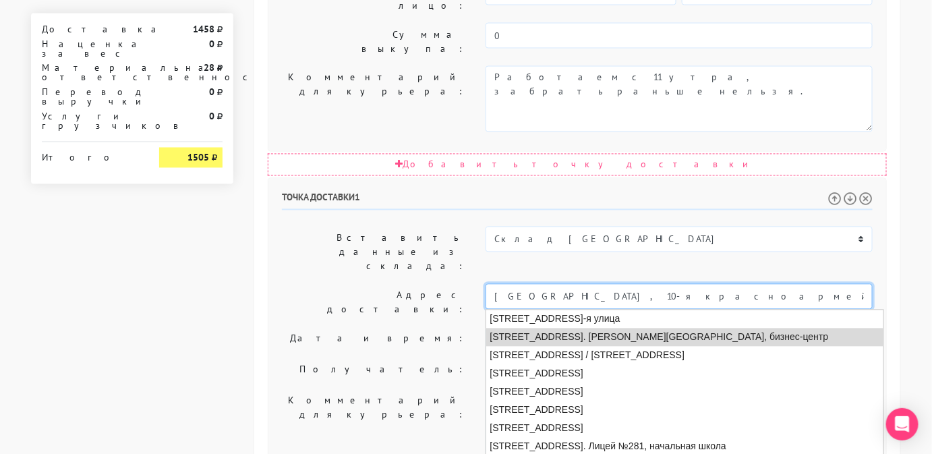
click at [705, 328] on li "[STREET_ADDRESS]. [PERSON_NAME][GEOGRAPHIC_DATA], бизнес-центр" at bounding box center [684, 337] width 397 height 18
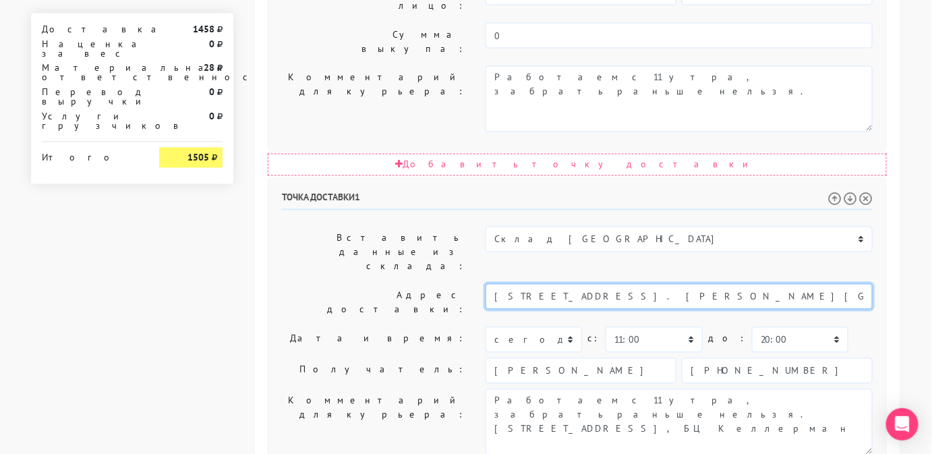
type input "[STREET_ADDRESS]. [PERSON_NAME][GEOGRAPHIC_DATA], бизнес-центр"
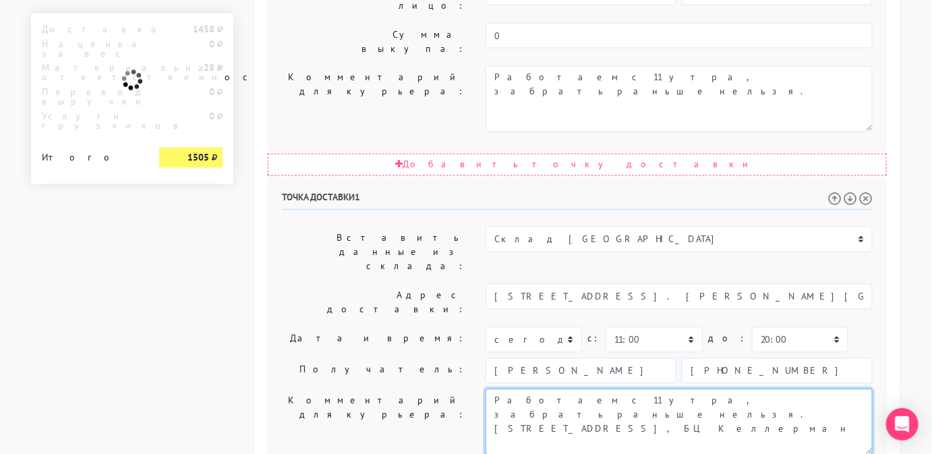
click at [591, 389] on textarea "Позвонить получателю за 1 час." at bounding box center [678, 422] width 387 height 66
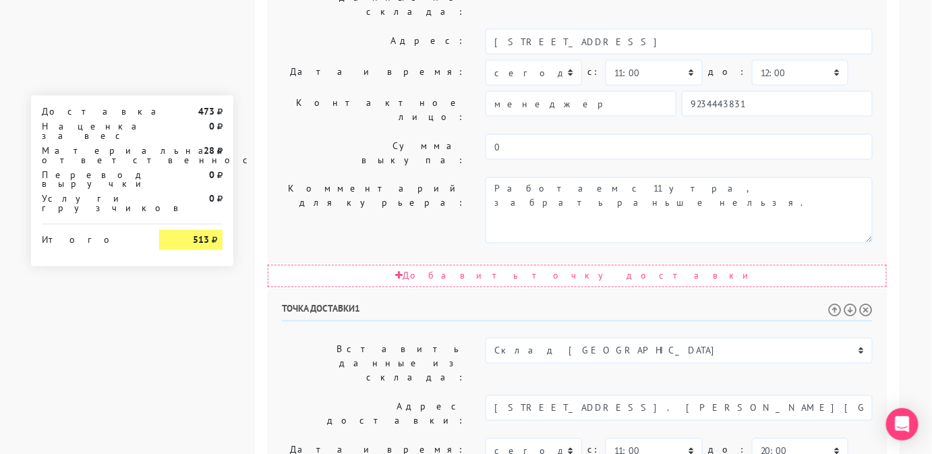
scroll to position [676, 0]
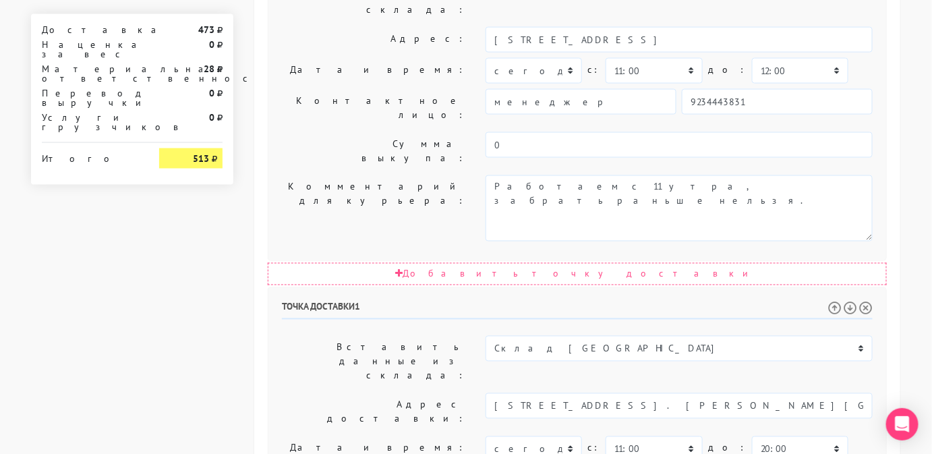
type input "[PERSON_NAME]"
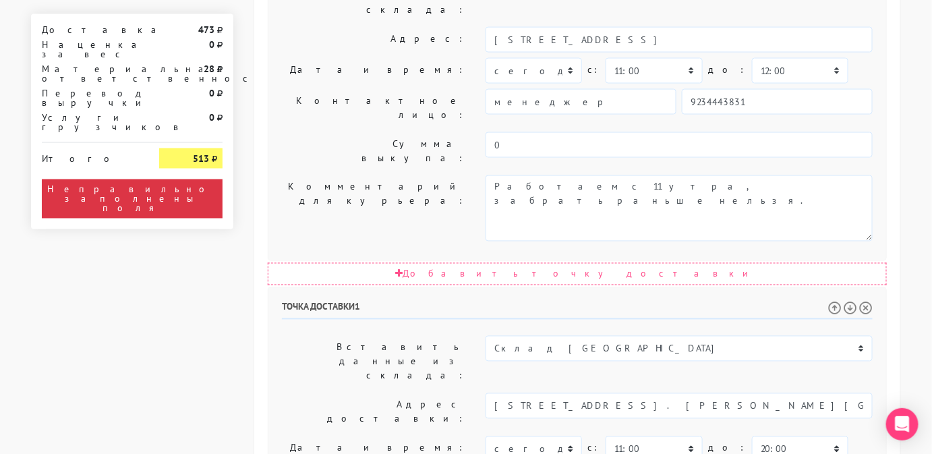
paste input "[PHONE_NUMBER]"
type input "[PHONE_NUMBER]"
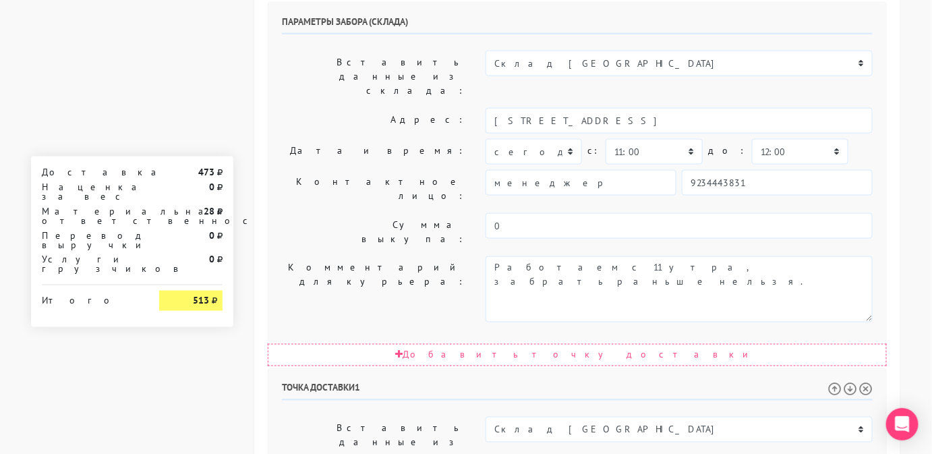
scroll to position [599, 0]
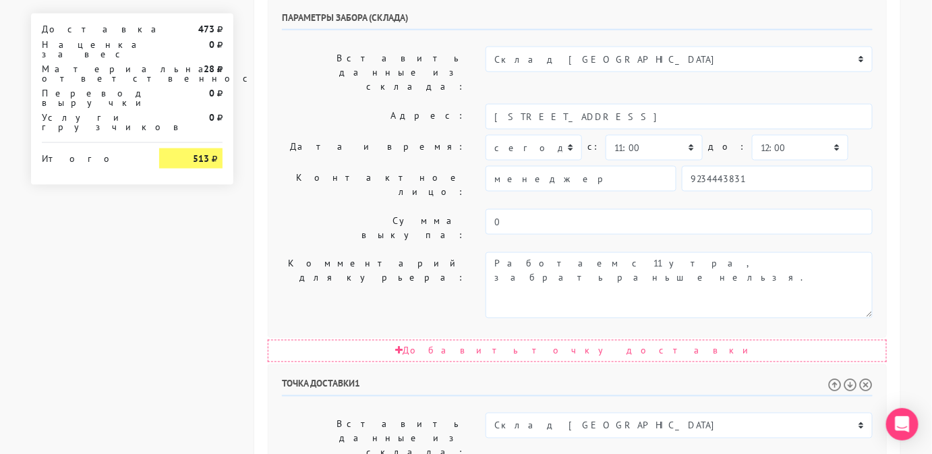
paste input "абеаривелу [PERSON_NAME]"
type input "[PERSON_NAME]"
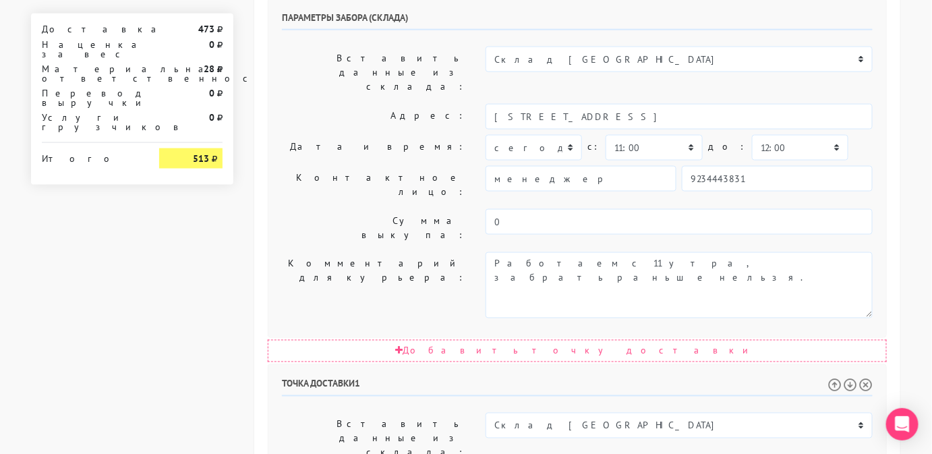
select select "15:00"
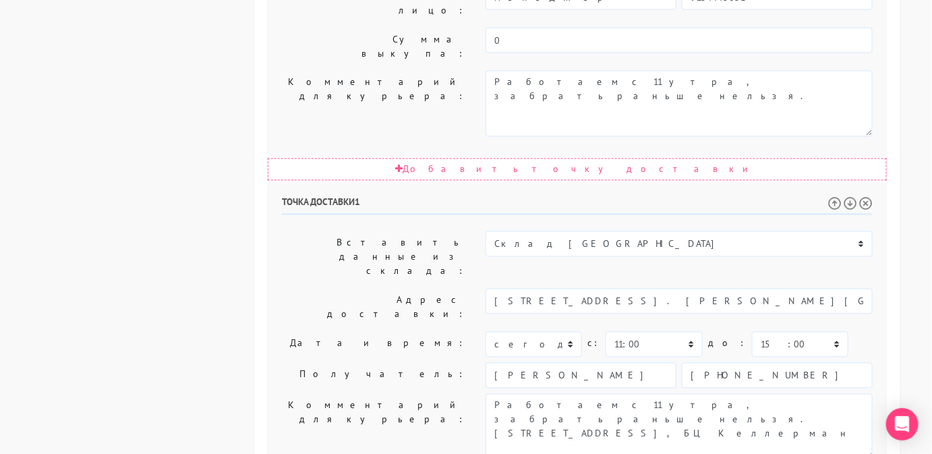
scroll to position [785, 0]
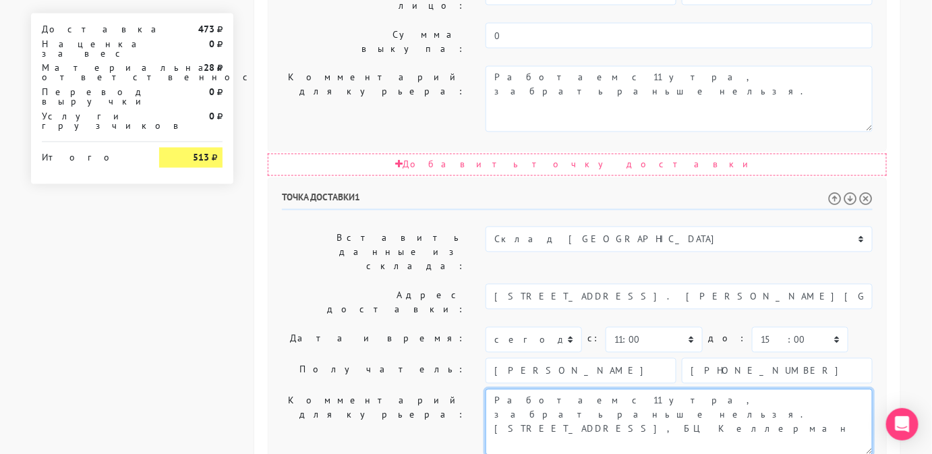
drag, startPoint x: 675, startPoint y: 179, endPoint x: 445, endPoint y: 182, distance: 229.9
click at [445, 389] on div "Комментарий для курьера: Позвонить получателю за 1 час." at bounding box center [577, 422] width 611 height 66
type textarea "позвонить за 1 час [STREET_ADDRESS], БЦ Келлерман"
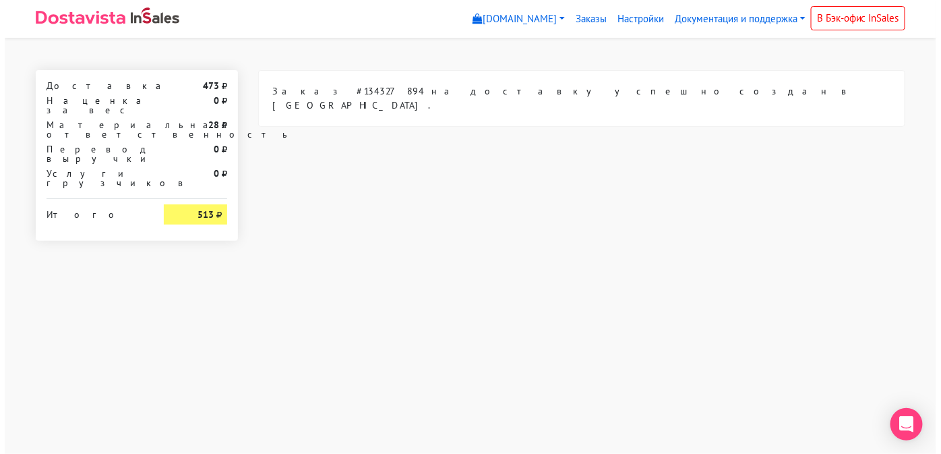
scroll to position [0, 0]
